Goal: Task Accomplishment & Management: Complete application form

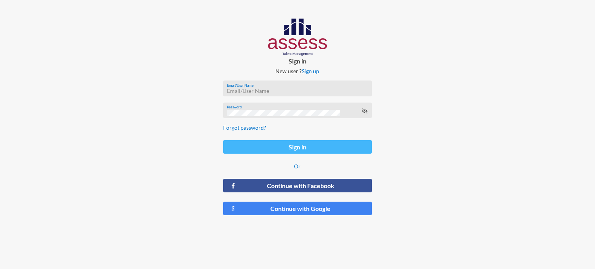
type input "[EMAIL_ADDRESS][DOMAIN_NAME]"
click at [295, 150] on button "Sign in" at bounding box center [297, 147] width 149 height 14
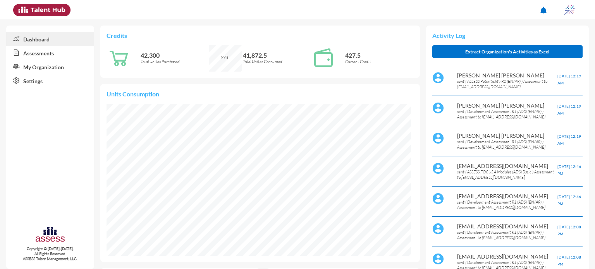
scroll to position [70, 140]
click at [52, 53] on link "Assessments" at bounding box center [50, 53] width 88 height 14
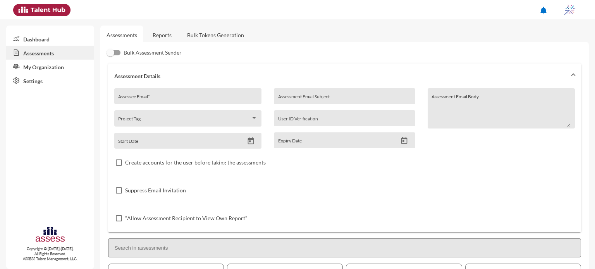
click at [180, 96] on div "Assessee Email *" at bounding box center [187, 99] width 139 height 12
type input "[EMAIL_ADDRESS][DOMAIN_NAME]"
click at [302, 96] on input "Assessment Email Subject" at bounding box center [344, 99] width 133 height 6
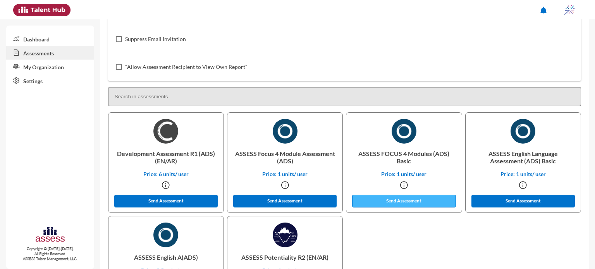
click at [432, 203] on button "Send Assessment" at bounding box center [404, 201] width 104 height 13
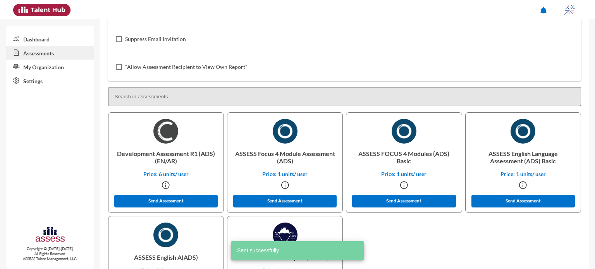
scroll to position [0, 0]
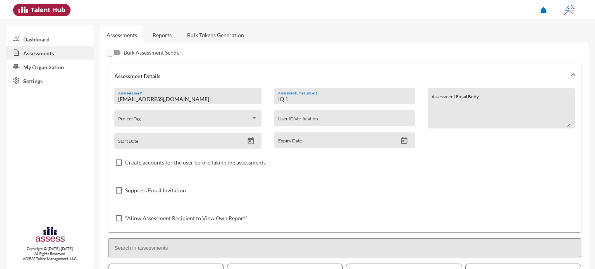
click at [296, 99] on input "IQ 1" at bounding box center [344, 99] width 133 height 6
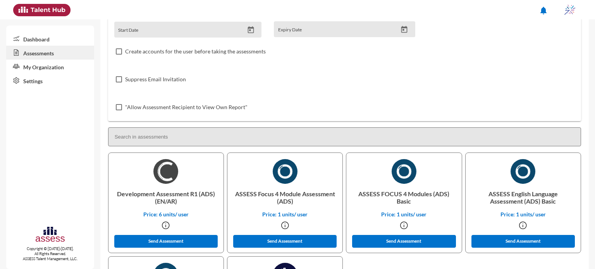
scroll to position [113, 0]
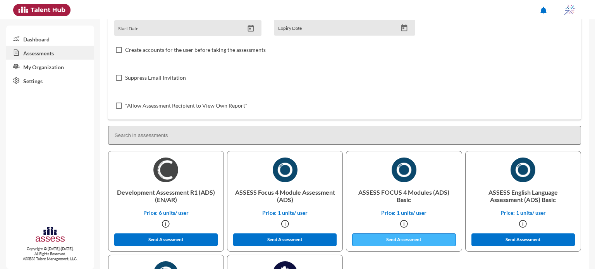
click at [406, 241] on button "Send Assessment" at bounding box center [404, 240] width 104 height 13
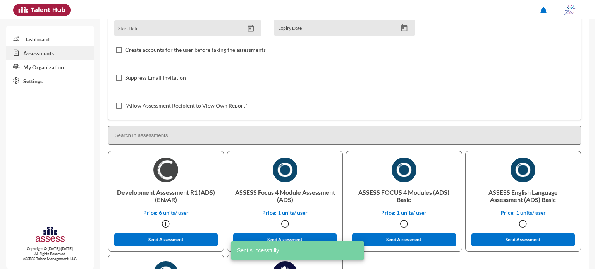
scroll to position [0, 0]
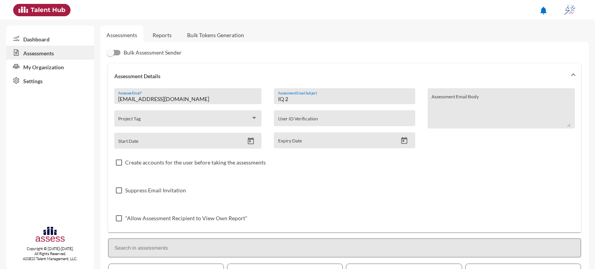
drag, startPoint x: 309, startPoint y: 98, endPoint x: 270, endPoint y: 102, distance: 39.3
click at [270, 102] on div "IQ 2 Assessment Email Subject User ID Verification Expiry Date" at bounding box center [344, 118] width 153 height 60
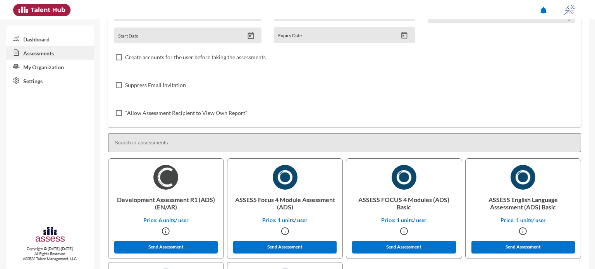
scroll to position [132, 0]
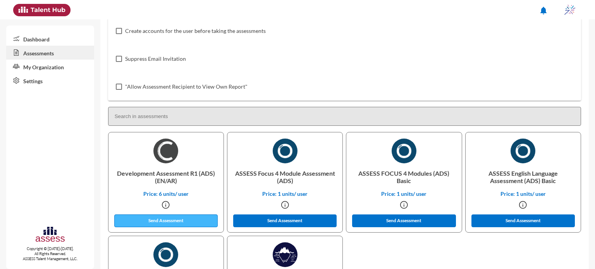
click at [191, 221] on button "Send Assessment" at bounding box center [166, 221] width 104 height 13
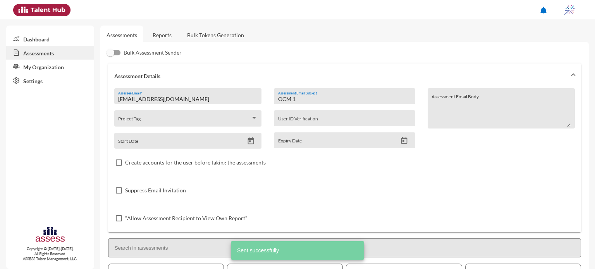
click at [341, 100] on input "OCM 1" at bounding box center [344, 99] width 133 height 6
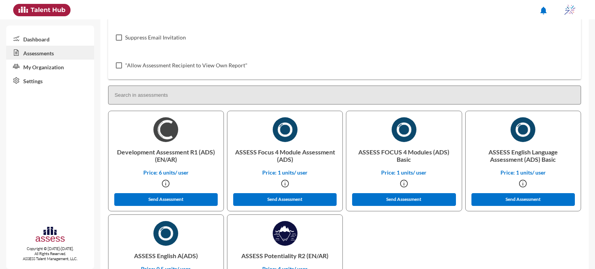
scroll to position [162, 0]
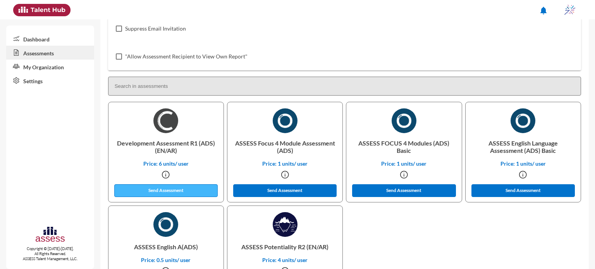
type input "OCM 2"
click at [150, 186] on button "Send Assessment" at bounding box center [166, 190] width 104 height 13
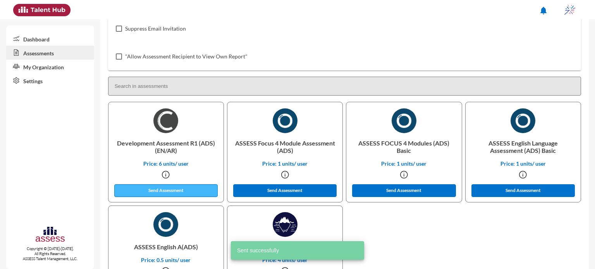
scroll to position [0, 0]
